Goal: Task Accomplishment & Management: Manage account settings

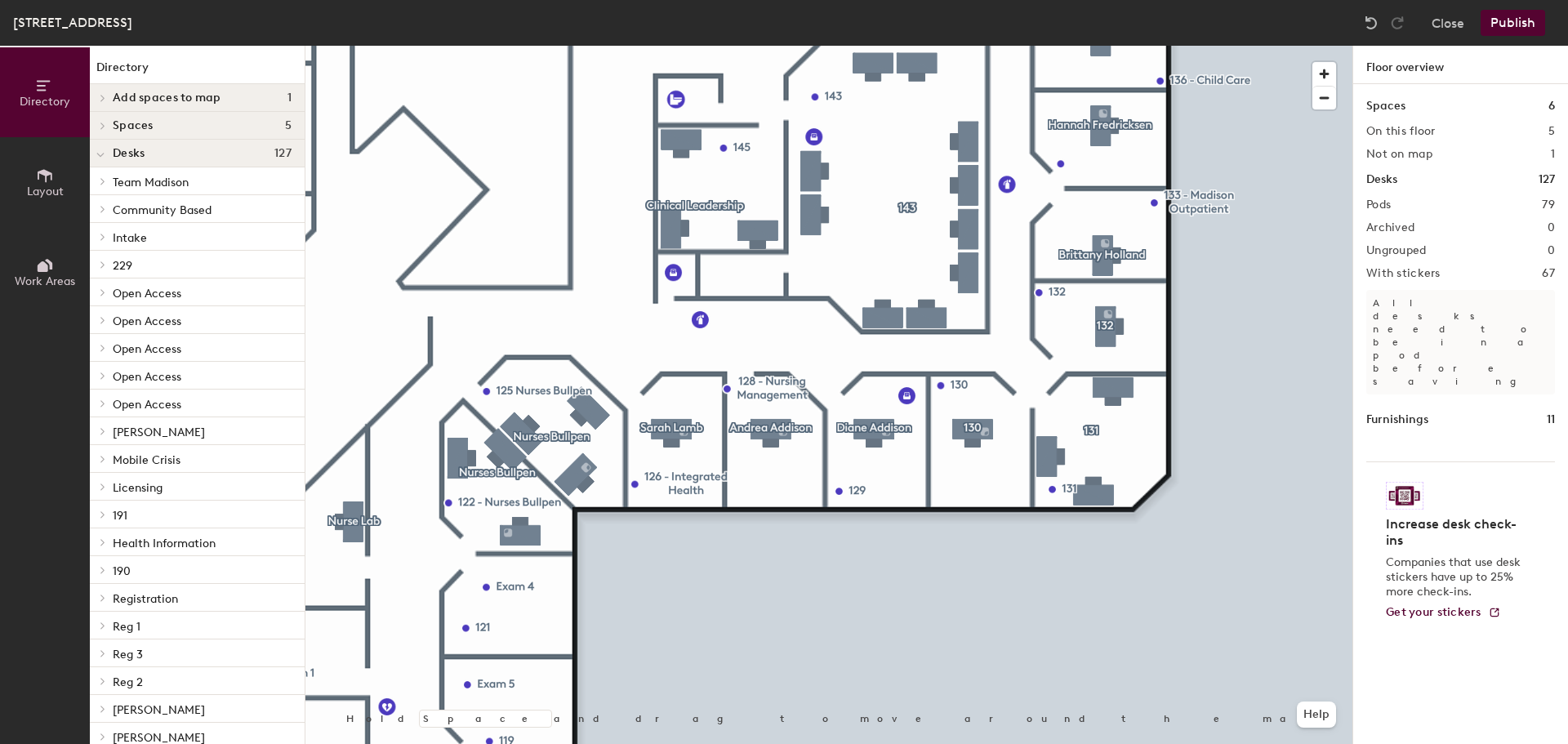
click at [1099, 45] on div at bounding box center [828, 45] width 1047 height 0
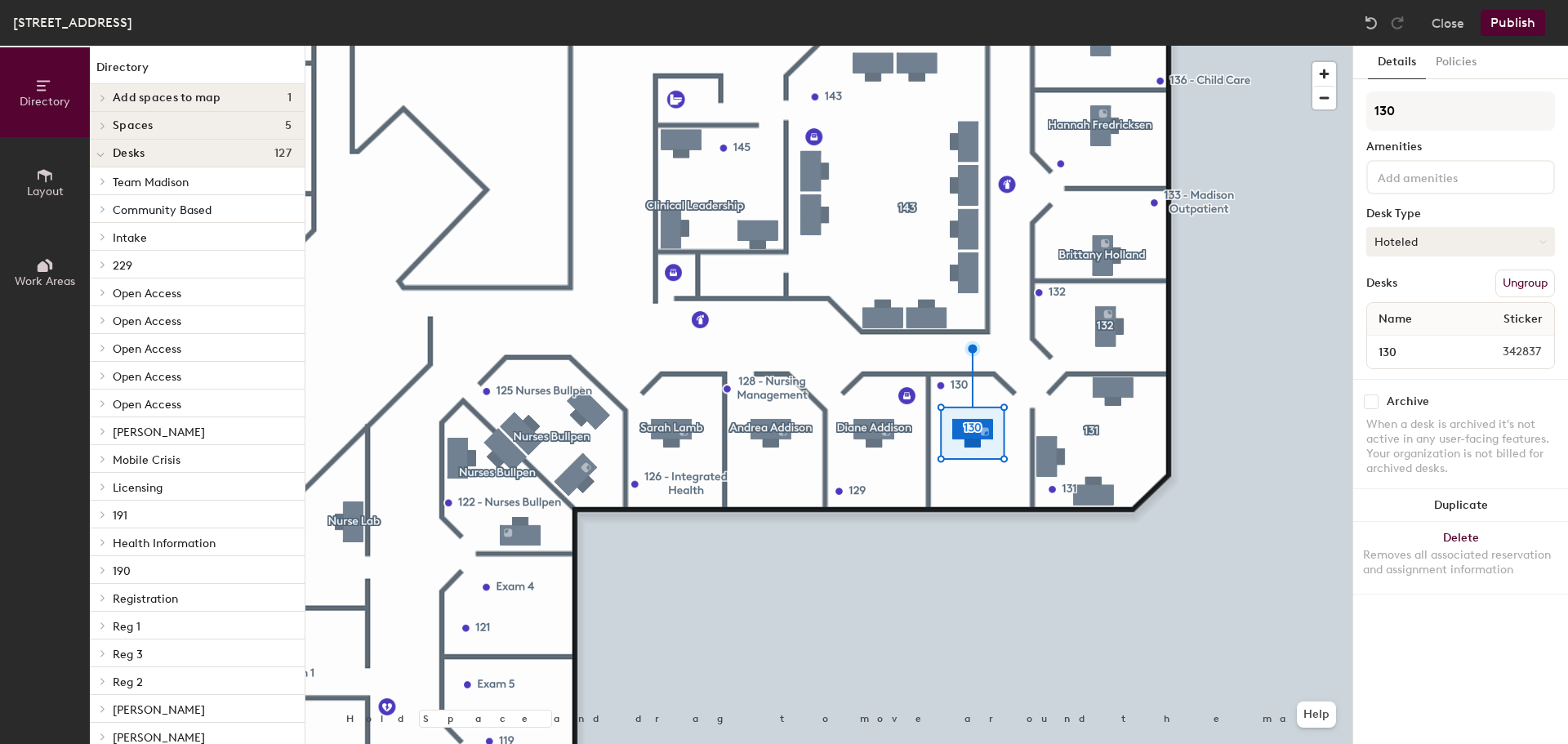
click at [1431, 249] on button "Hoteled" at bounding box center [1461, 242] width 189 height 29
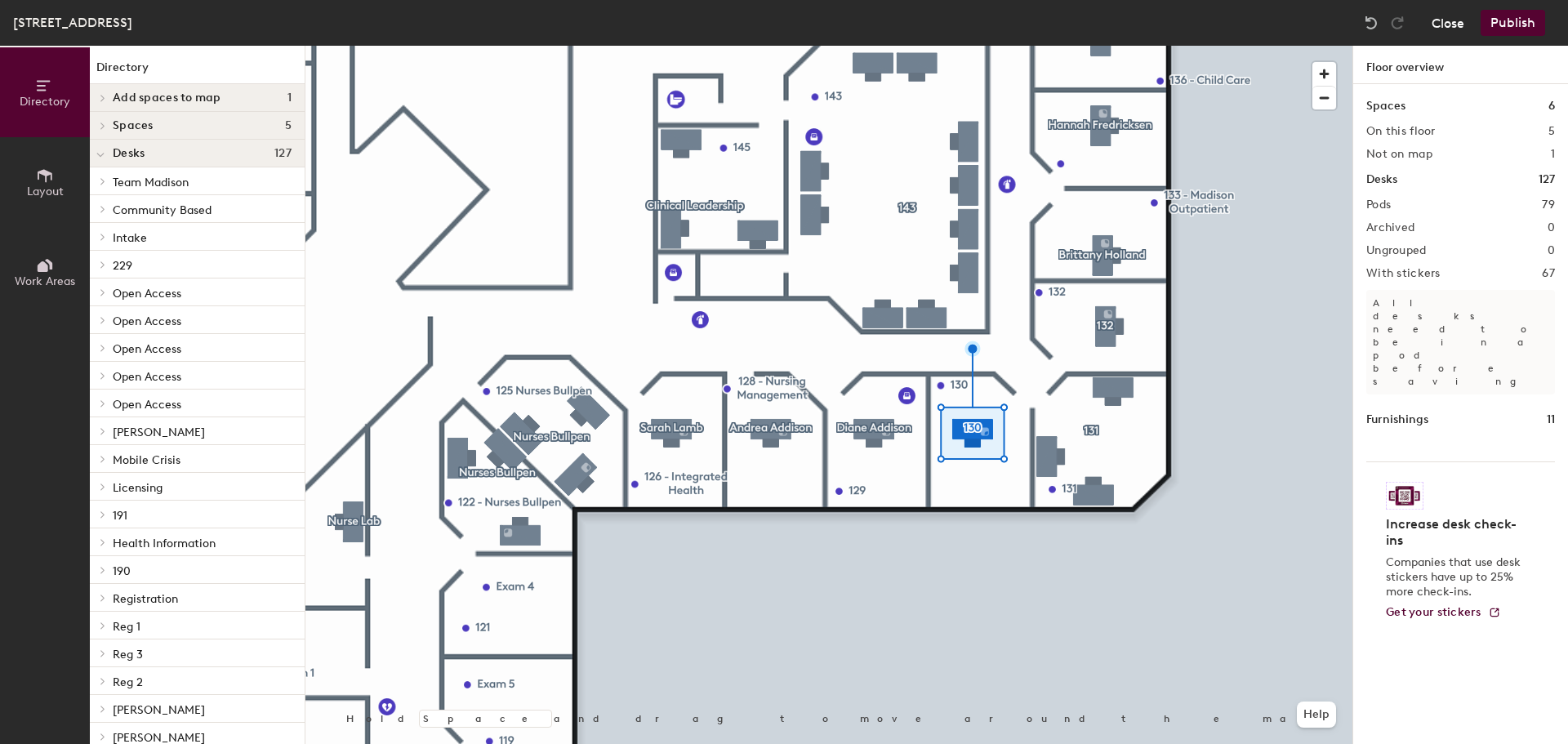
click at [1432, 22] on button "Close" at bounding box center [1448, 23] width 33 height 26
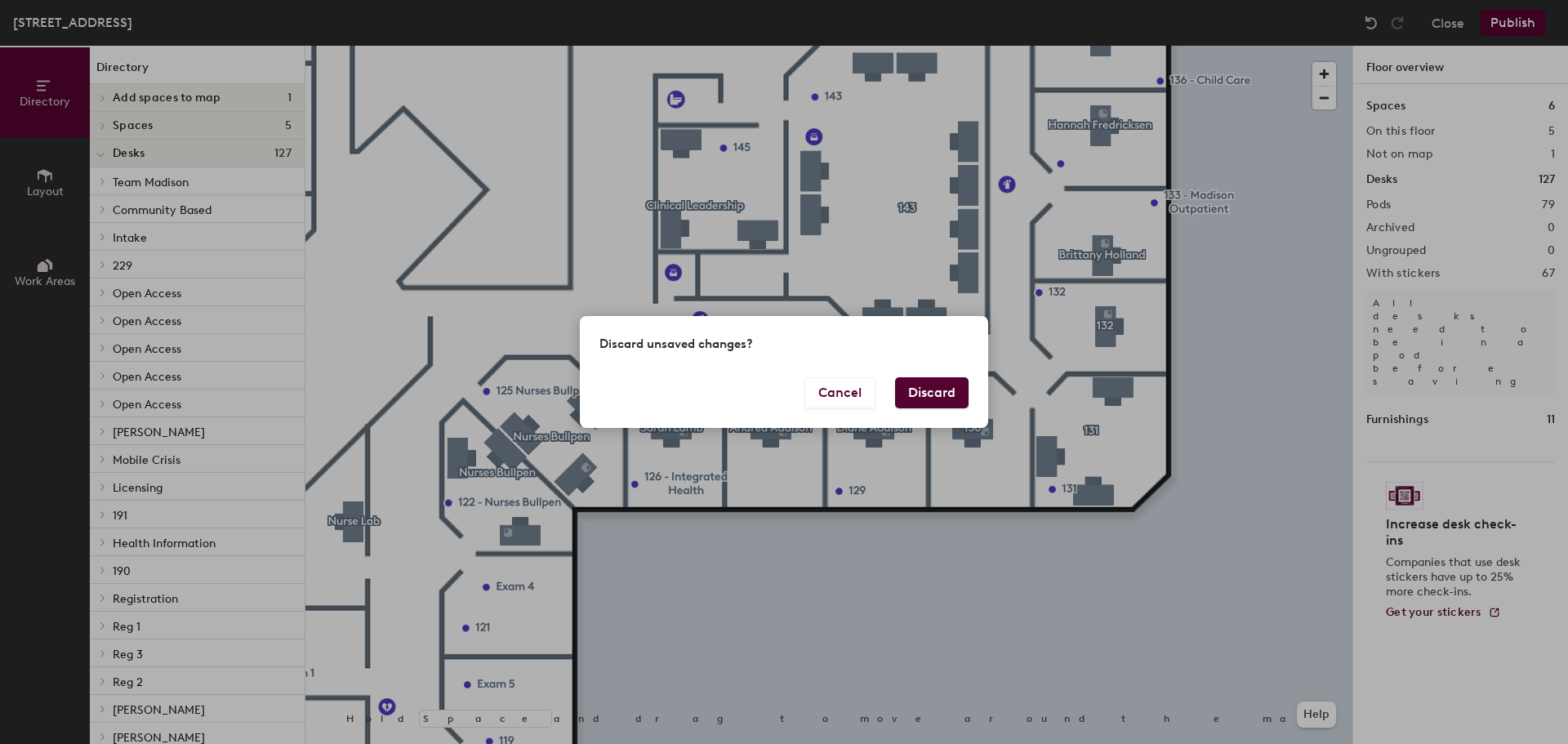
click at [928, 392] on button "Discard" at bounding box center [932, 392] width 73 height 31
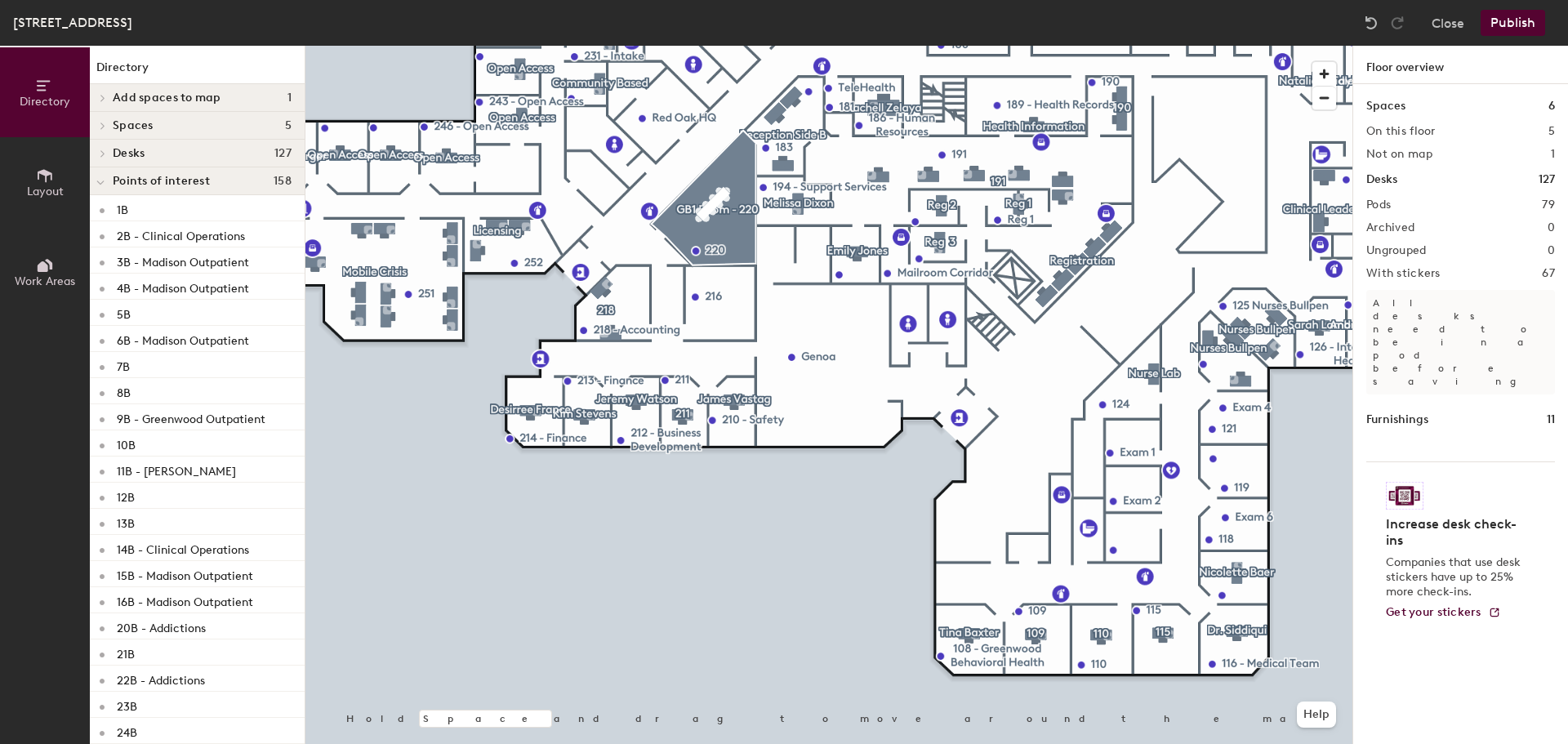
click at [303, 683] on div "Directory Layout Work Areas Directory Add spaces to map 1 8320 1st floor - orig…" at bounding box center [784, 394] width 1568 height 699
click at [574, 743] on html "Skip navigation Schedule Office People Analytics Visits Deliveries Services Man…" at bounding box center [784, 372] width 1568 height 744
click at [736, 45] on div at bounding box center [828, 45] width 1047 height 0
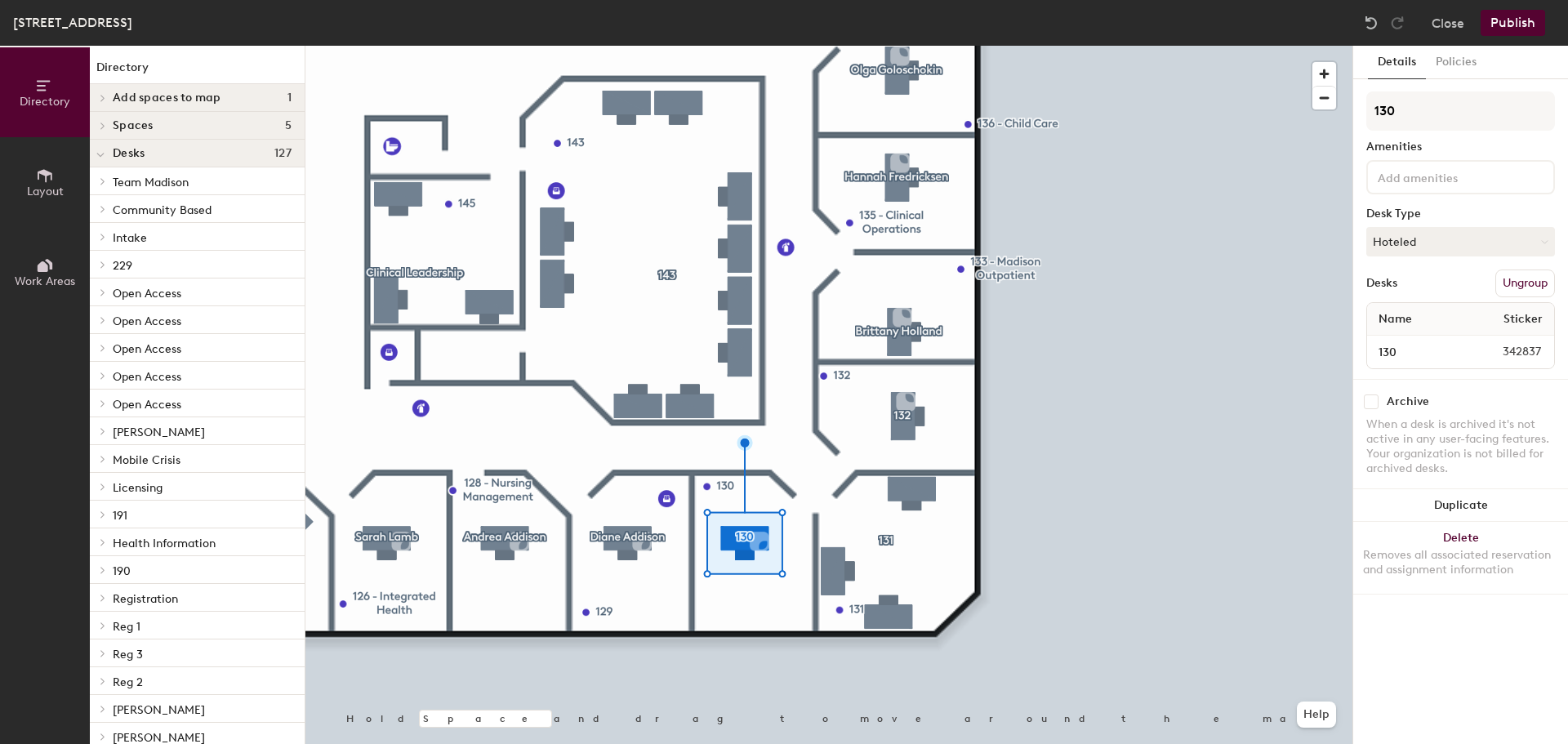
click at [1530, 11] on button "Publish" at bounding box center [1513, 23] width 64 height 26
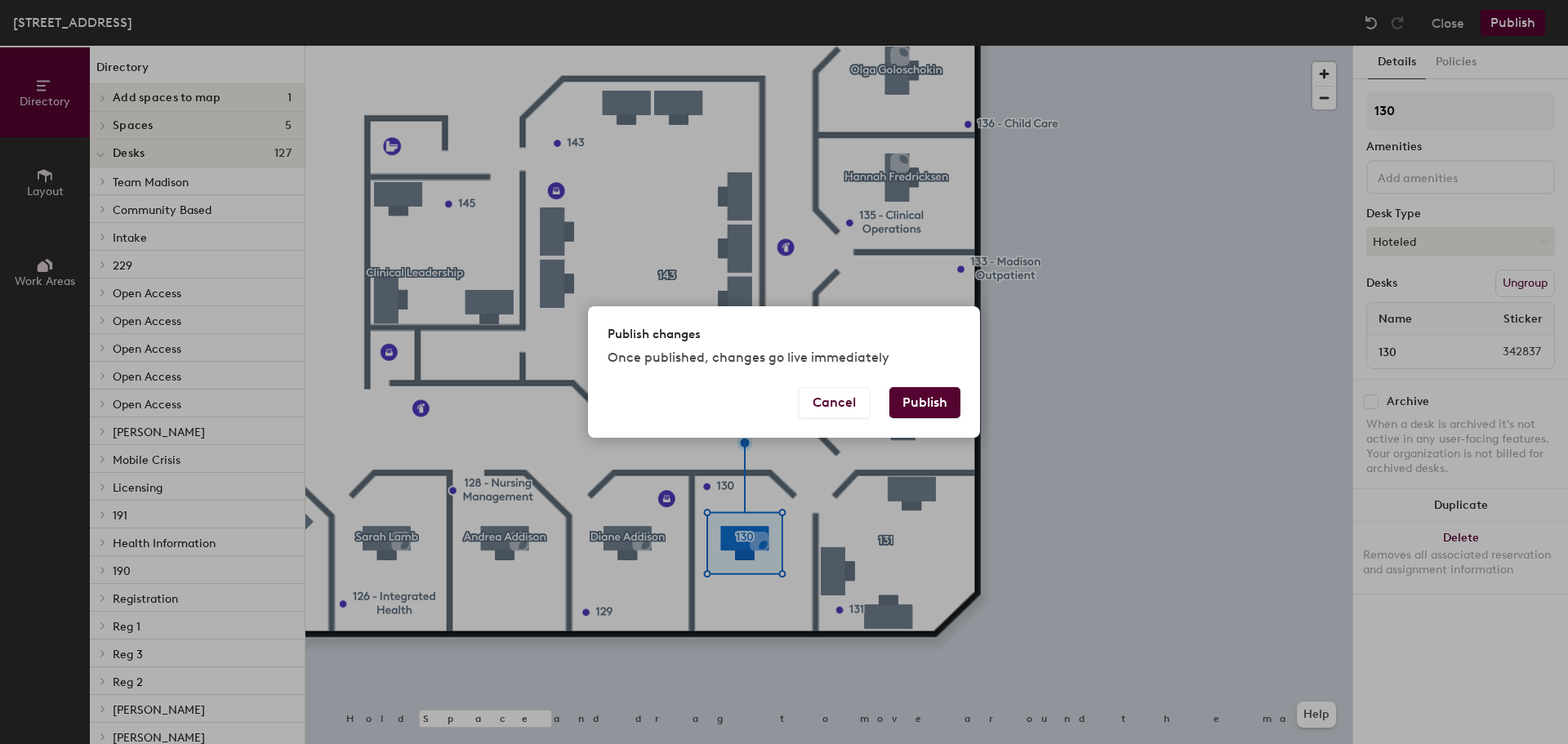
click at [909, 401] on button "Publish" at bounding box center [924, 402] width 71 height 31
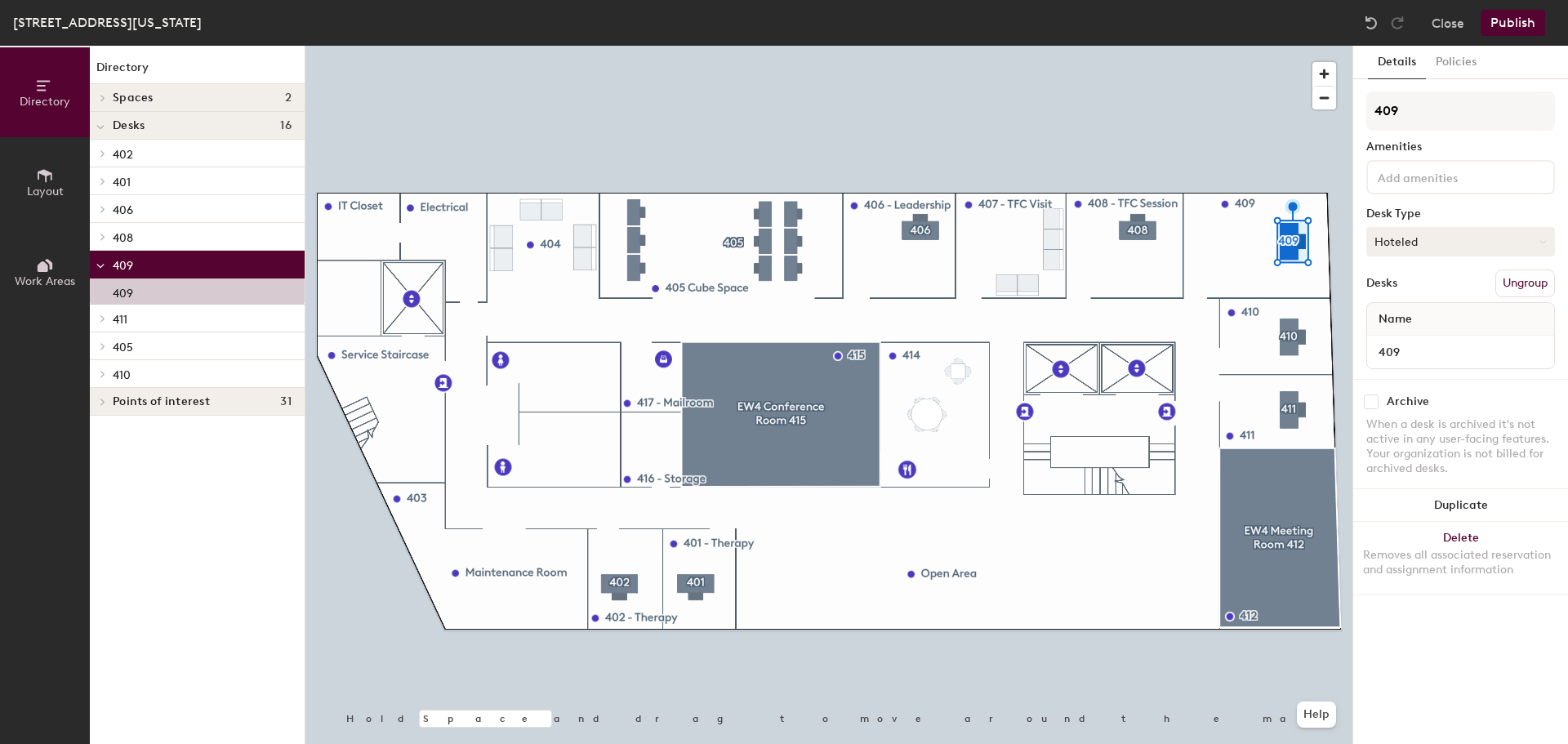
click at [1410, 241] on button "Hoteled" at bounding box center [1461, 242] width 189 height 29
click at [1406, 294] on div "Assigned" at bounding box center [1449, 292] width 163 height 24
click at [1499, 28] on button "Publish" at bounding box center [1513, 23] width 64 height 26
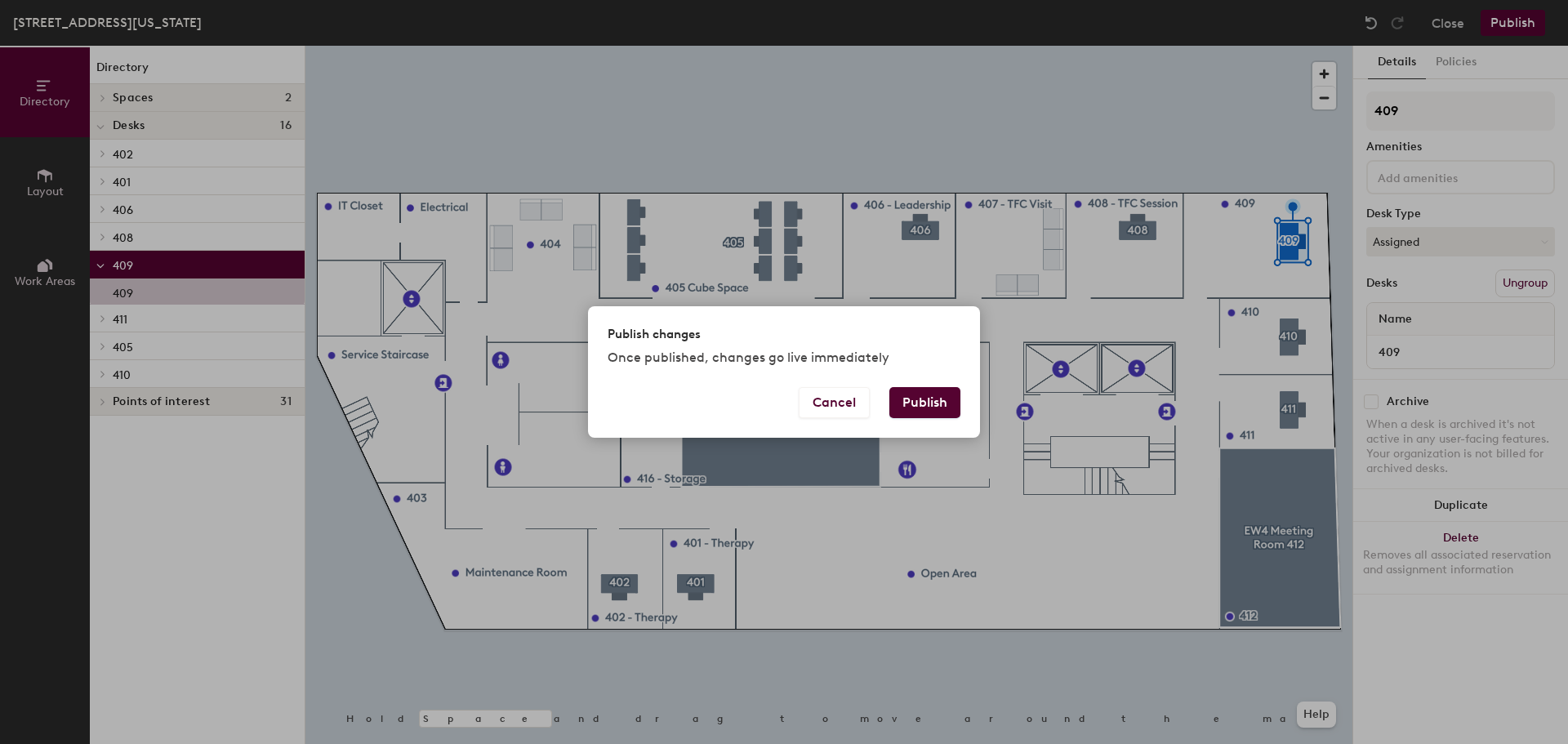
click at [912, 411] on button "Publish" at bounding box center [924, 402] width 71 height 31
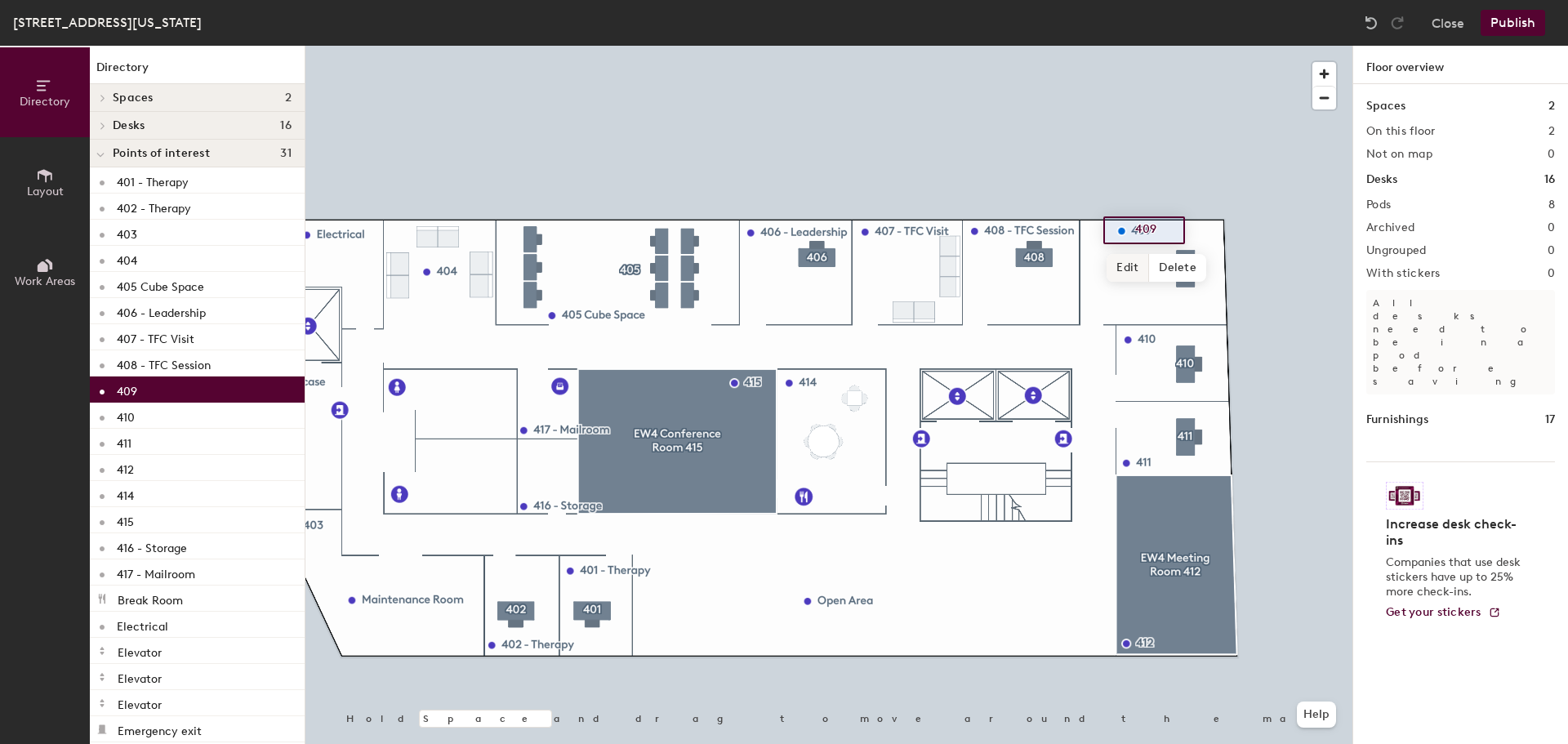
click at [1137, 265] on span "Edit" at bounding box center [1128, 267] width 43 height 28
click at [1170, 226] on input "409" at bounding box center [1157, 230] width 53 height 23
type input "409 - YCB"
click at [1162, 262] on span "Done" at bounding box center [1156, 267] width 48 height 28
click at [1129, 45] on div at bounding box center [828, 45] width 1047 height 0
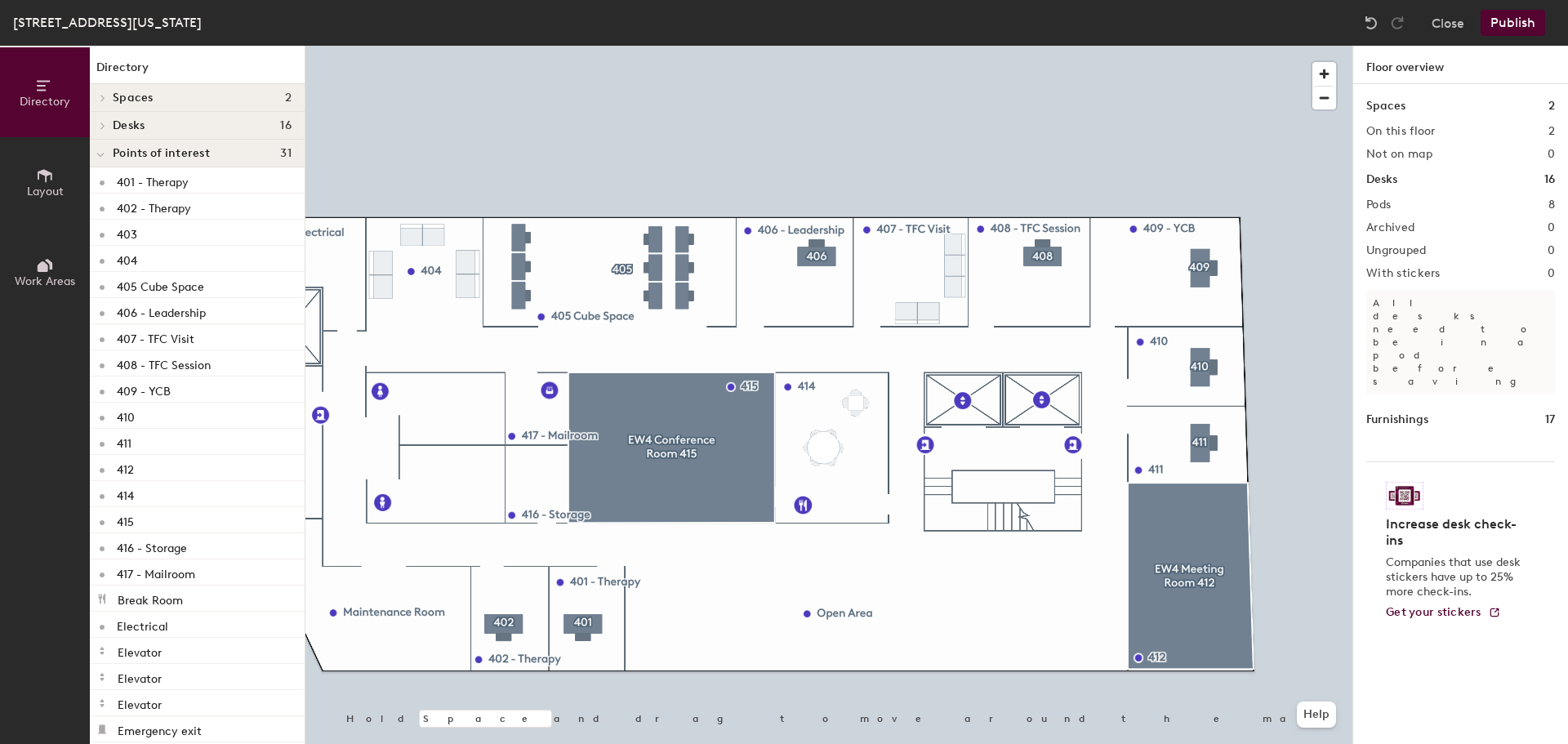
click at [1505, 28] on button "Publish" at bounding box center [1513, 23] width 64 height 26
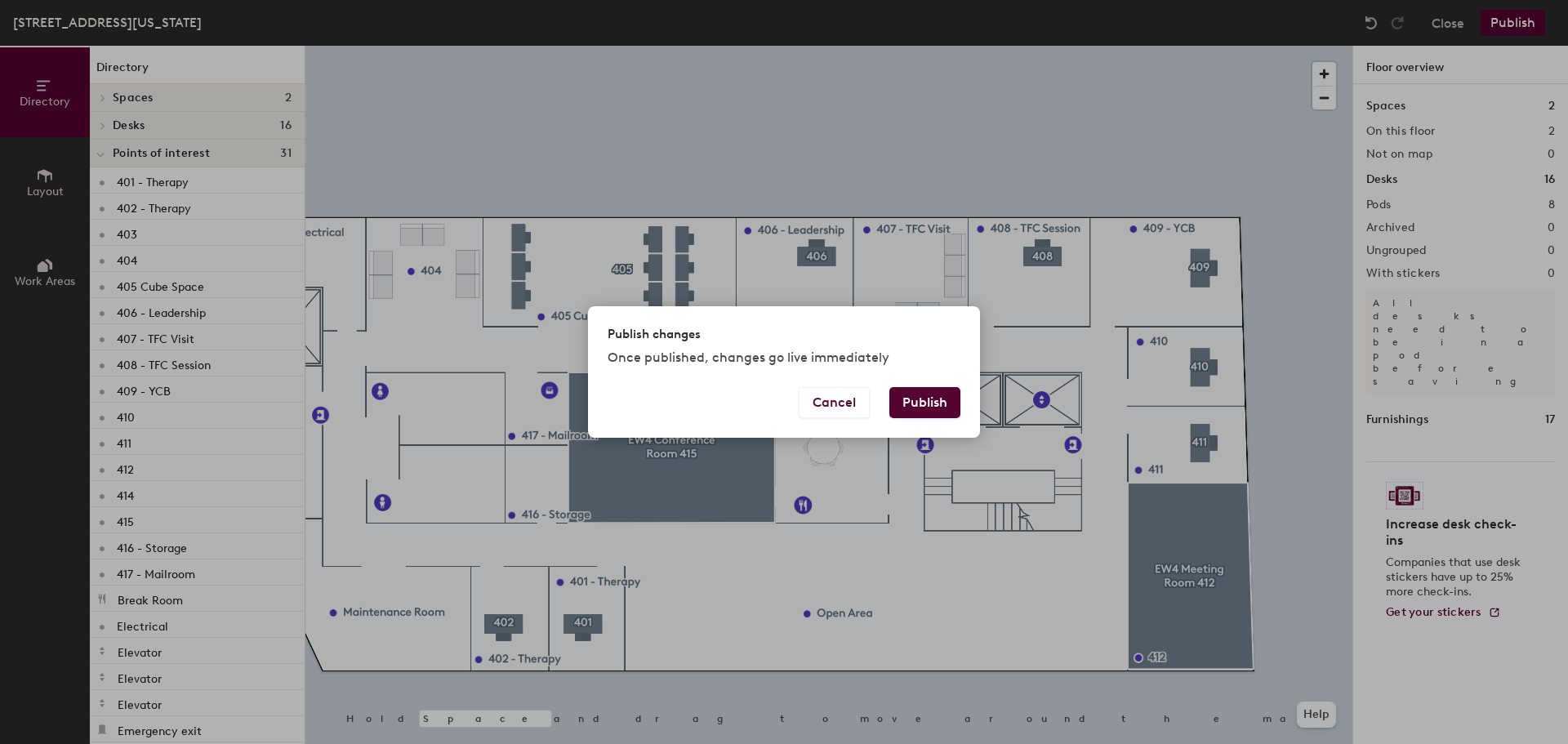
click at [914, 419] on div "Cancel Publish" at bounding box center [784, 412] width 392 height 51
click at [931, 393] on button "Publish" at bounding box center [924, 402] width 71 height 31
